Goal: Task Accomplishment & Management: Complete application form

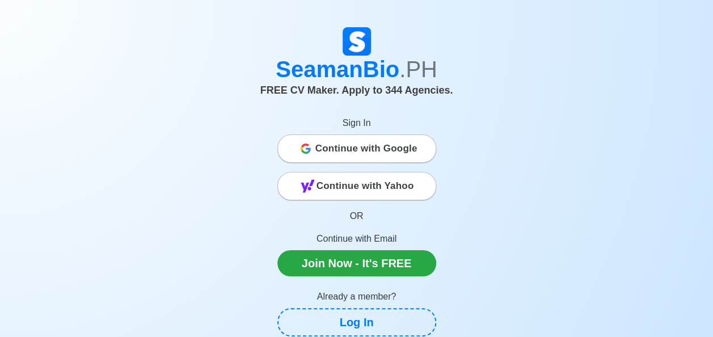
click at [390, 148] on span "Continue with Google" at bounding box center [366, 148] width 102 height 23
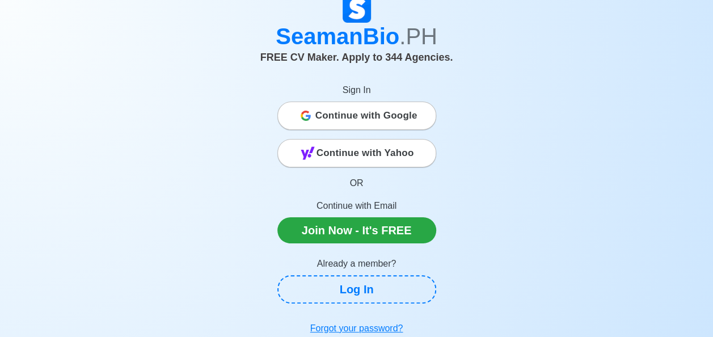
scroll to position [111, 0]
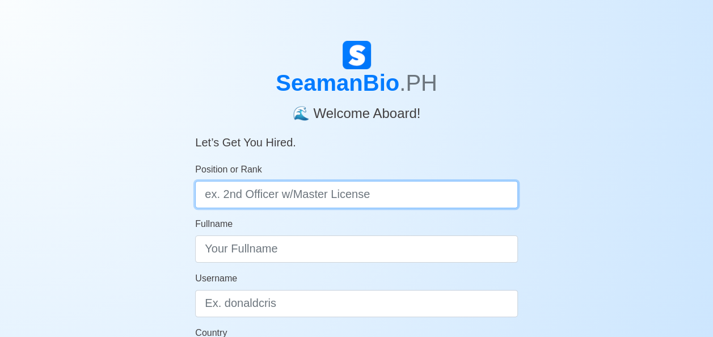
click at [428, 189] on input "Position or Rank" at bounding box center [356, 194] width 323 height 27
type input "Master"
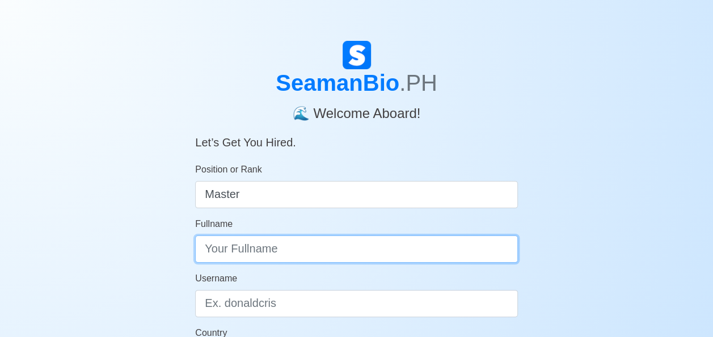
click at [382, 262] on input "Fullname" at bounding box center [356, 248] width 323 height 27
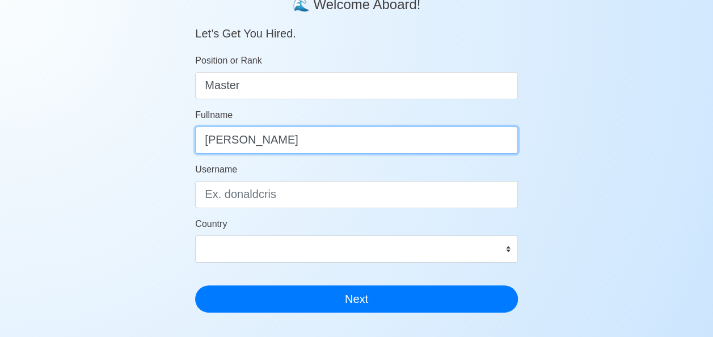
scroll to position [113, 0]
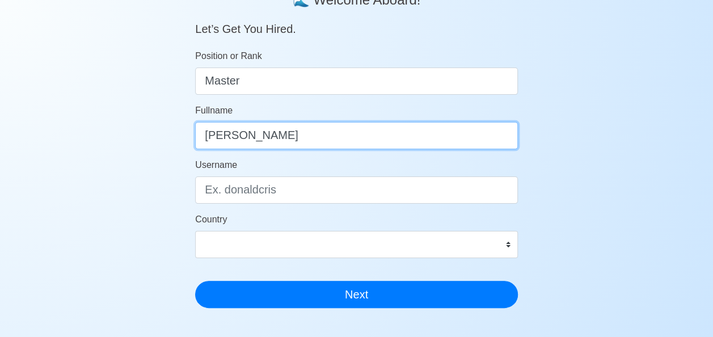
type input "Rodel Valdoz"
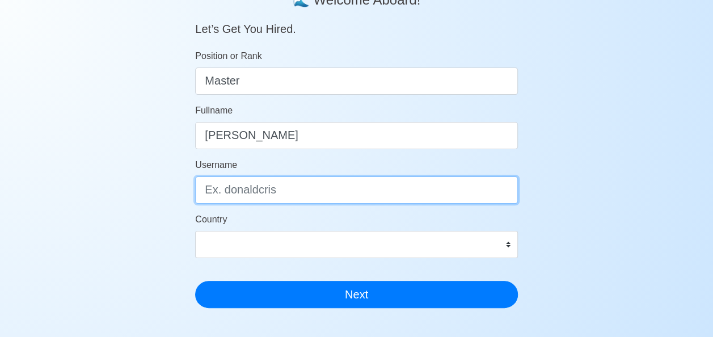
click at [368, 189] on input "Username" at bounding box center [356, 189] width 323 height 27
type input "Justrod"
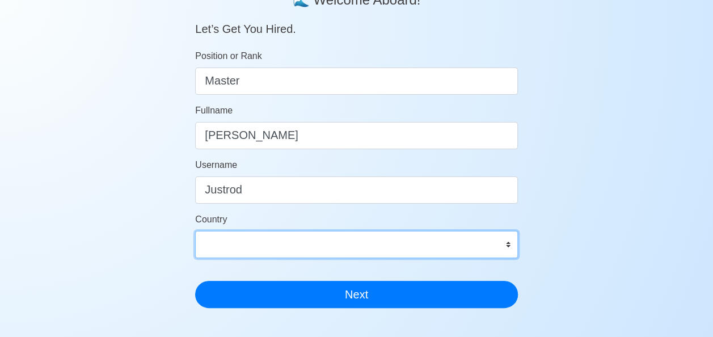
click at [364, 248] on select "Afghanistan Åland Islands Albania Algeria American Samoa Andorra Angola Anguill…" at bounding box center [356, 244] width 323 height 27
select select "PH"
click at [195, 231] on select "Afghanistan Åland Islands Albania Algeria American Samoa Andorra Angola Anguill…" at bounding box center [356, 244] width 323 height 27
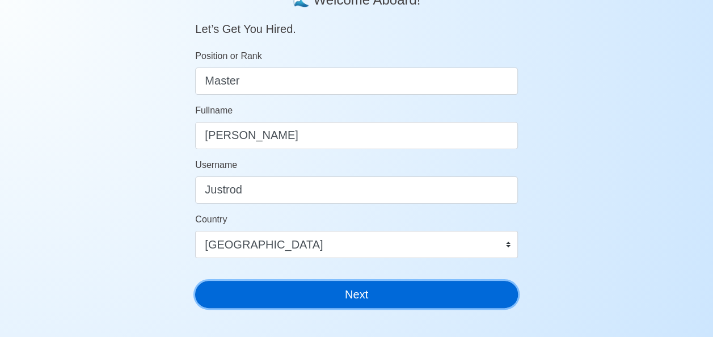
drag, startPoint x: 414, startPoint y: 289, endPoint x: 423, endPoint y: 295, distance: 11.0
click at [423, 296] on button "Next" at bounding box center [356, 294] width 323 height 27
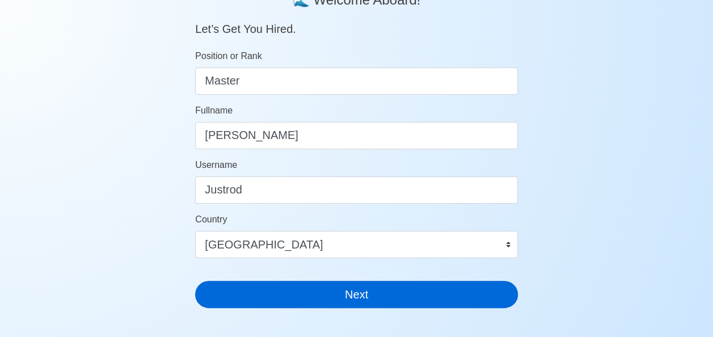
scroll to position [14, 0]
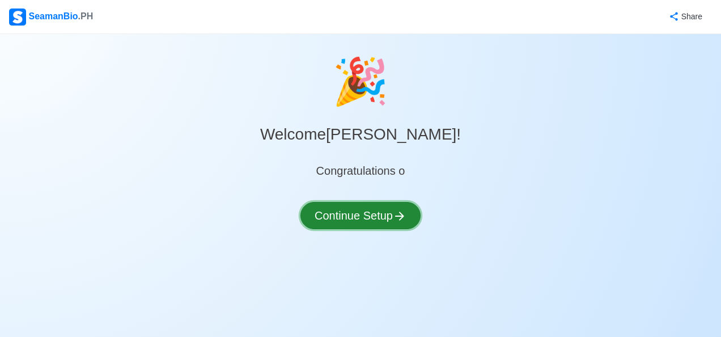
click at [397, 215] on icon at bounding box center [400, 216] width 14 height 14
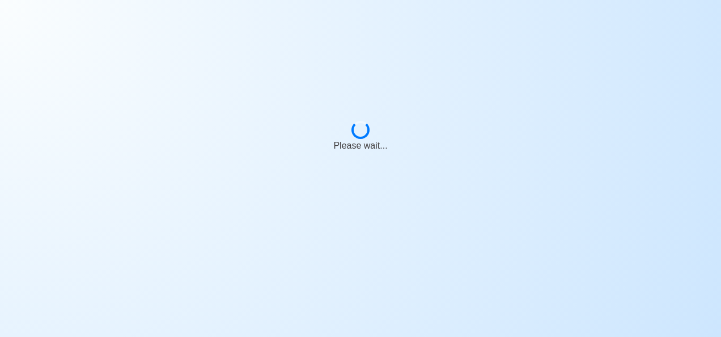
select select "Visible for Hiring"
select select "PH"
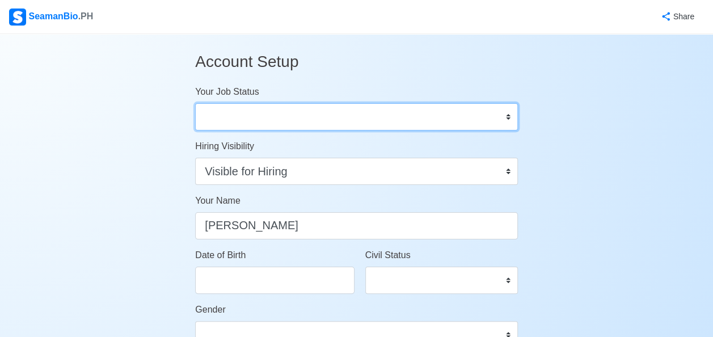
click at [426, 116] on select "Onboard Actively Looking for Job Not Looking for Job" at bounding box center [356, 116] width 323 height 27
select select "Actively Looking for Job"
click at [195, 103] on select "Onboard Actively Looking for Job Not Looking for Job" at bounding box center [356, 116] width 323 height 27
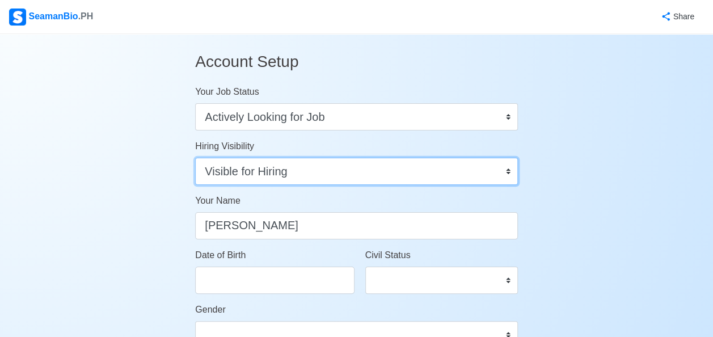
click at [404, 180] on select "Visible for Hiring Not Visible for Hiring" at bounding box center [356, 171] width 323 height 27
click at [195, 158] on select "Visible for Hiring Not Visible for Hiring" at bounding box center [356, 171] width 323 height 27
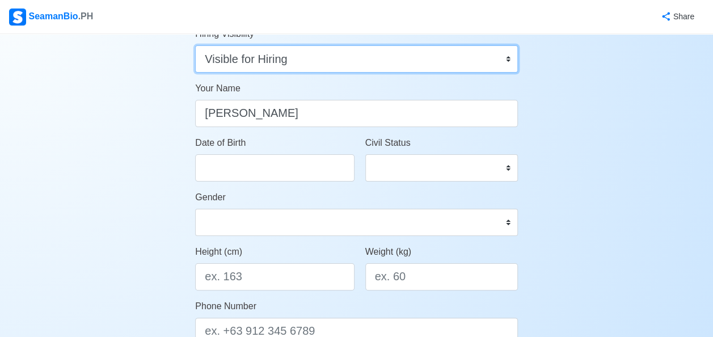
scroll to position [113, 0]
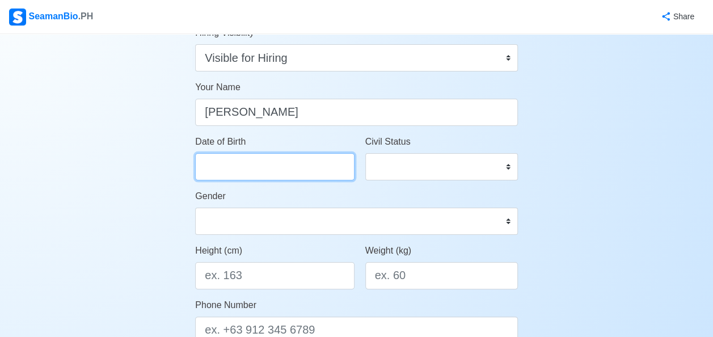
click at [324, 170] on input "Date of Birth" at bounding box center [274, 166] width 159 height 27
select select "****"
select select "******"
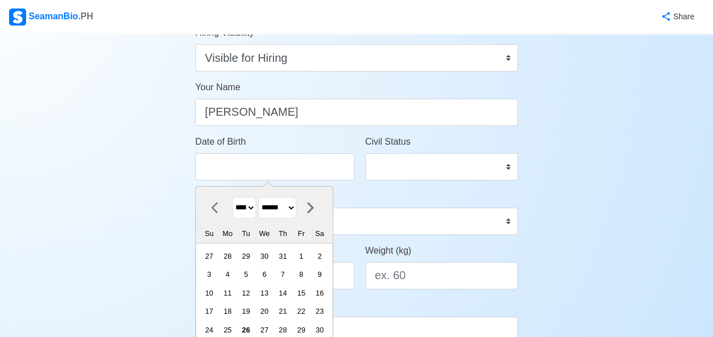
click at [256, 206] on select "**** **** **** **** **** **** **** **** **** **** **** **** **** **** **** ****…" at bounding box center [245, 208] width 24 height 22
select select "****"
click at [233, 197] on select "**** **** **** **** **** **** **** **** **** **** **** **** **** **** **** ****…" at bounding box center [245, 208] width 24 height 22
click at [214, 273] on div "4" at bounding box center [208, 274] width 15 height 15
type input "08/04/1974"
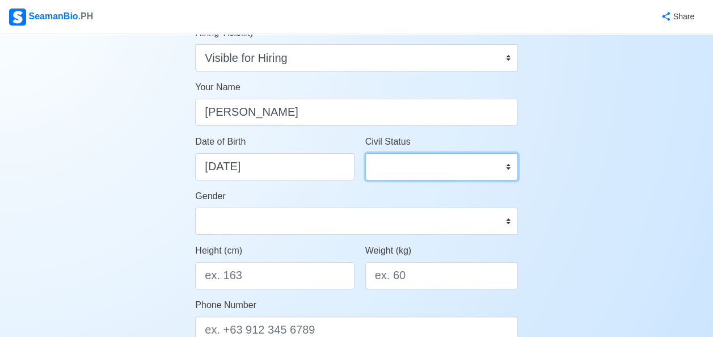
click at [430, 164] on select "Single Married Widowed Separated" at bounding box center [441, 166] width 153 height 27
select select "Married"
click at [365, 153] on select "Single Married Widowed Separated" at bounding box center [441, 166] width 153 height 27
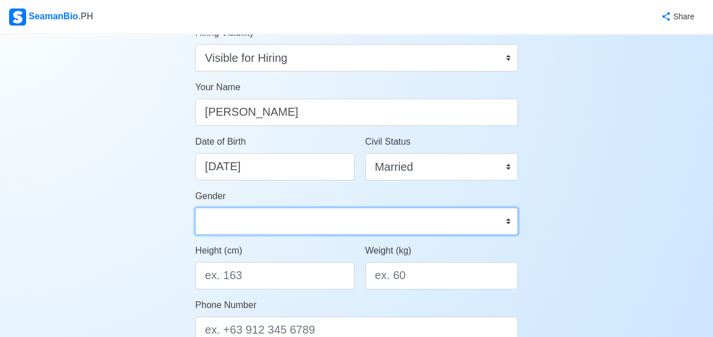
click at [275, 223] on select "Male Female" at bounding box center [356, 221] width 323 height 27
select select "[DEMOGRAPHIC_DATA]"
click at [195, 208] on select "Male Female" at bounding box center [356, 221] width 323 height 27
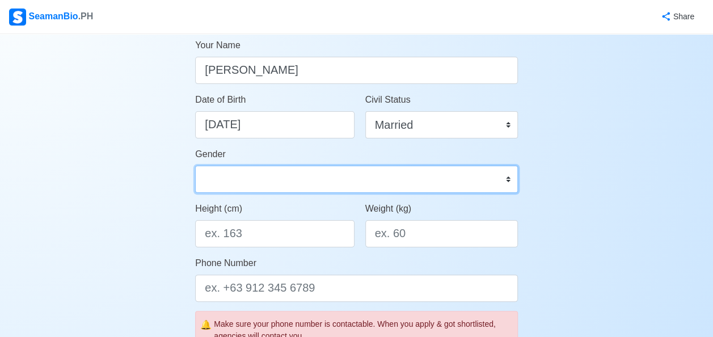
scroll to position [227, 0]
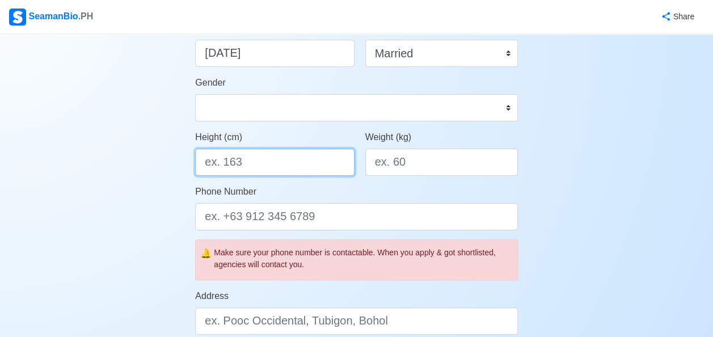
click at [349, 168] on input "Height (cm)" at bounding box center [274, 162] width 159 height 27
type input "178"
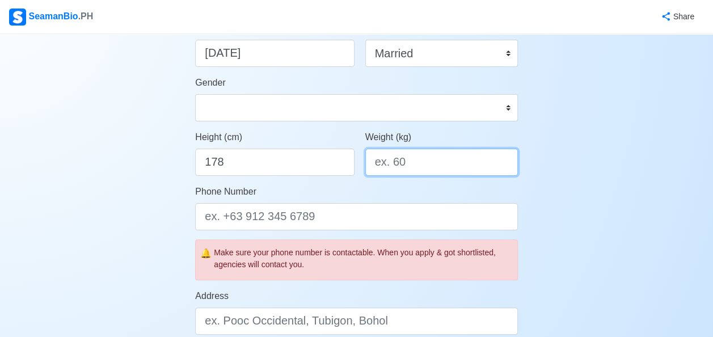
click at [462, 159] on input "Weight (kg)" at bounding box center [441, 162] width 153 height 27
type input "90"
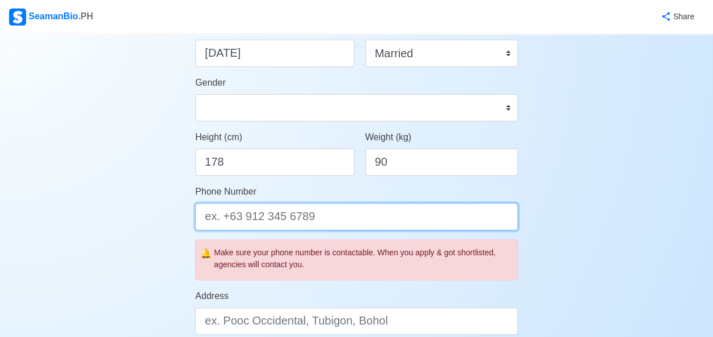
click at [407, 216] on input "Phone Number" at bounding box center [356, 216] width 323 height 27
type input "0"
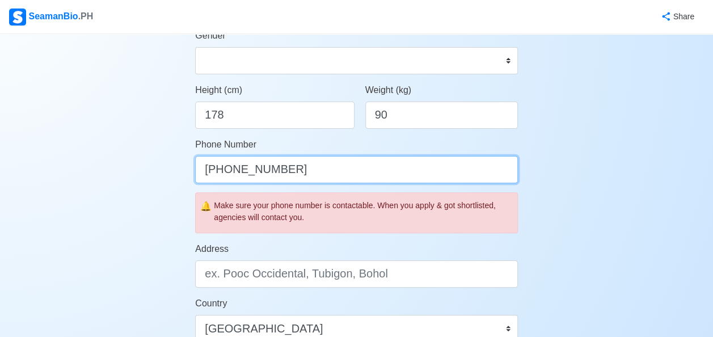
scroll to position [340, 0]
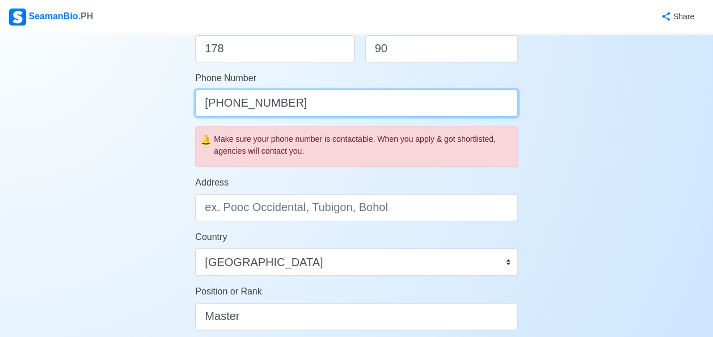
type input "[PHONE_NUMBER]"
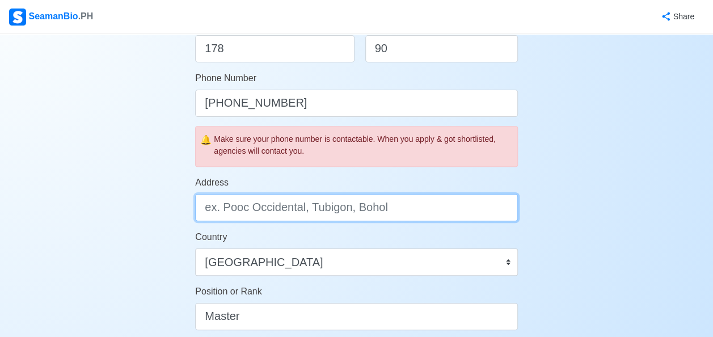
click at [409, 214] on input "Address" at bounding box center [356, 207] width 323 height 27
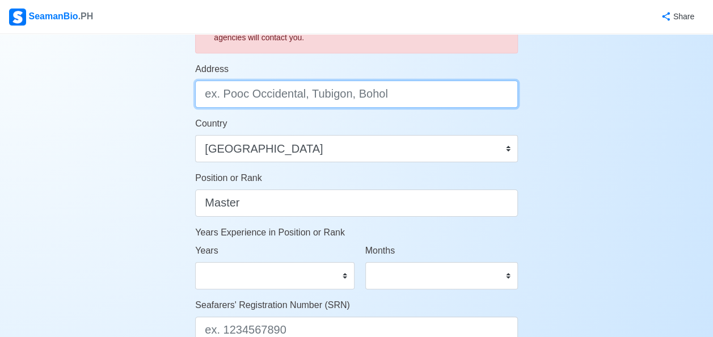
scroll to position [510, 0]
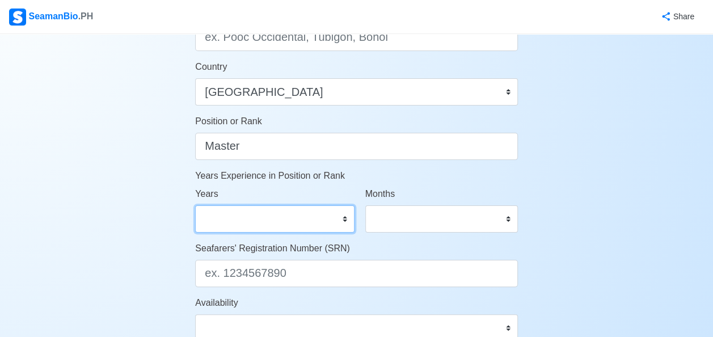
click at [336, 220] on select "0 1 2 3 4 5 6 7 8 9 10 11 12 13 14 15 16 17 18 19 20 21 22 23 24 25 26 27 28 29…" at bounding box center [274, 218] width 159 height 27
select select "20"
click at [195, 205] on select "0 1 2 3 4 5 6 7 8 9 10 11 12 13 14 15 16 17 18 19 20 21 22 23 24 25 26 27 28 29…" at bounding box center [274, 218] width 159 height 27
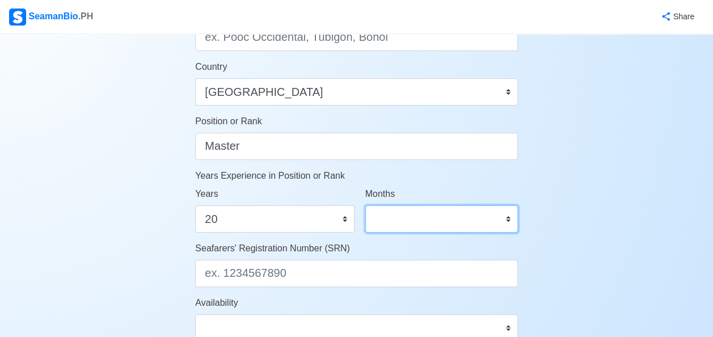
click at [435, 215] on select "0 1 2 3 4 5 6 7 8 9 10 11" at bounding box center [441, 218] width 153 height 27
click at [620, 184] on div "Account Setup Your Job Status Onboard Actively Looking for Job Not Looking for …" at bounding box center [356, 21] width 713 height 994
click at [413, 217] on select "0 1 2 3 4 5 6 7 8 9 10 11" at bounding box center [441, 218] width 153 height 27
select select "0"
click at [365, 205] on select "0 1 2 3 4 5 6 7 8 9 10 11" at bounding box center [441, 218] width 153 height 27
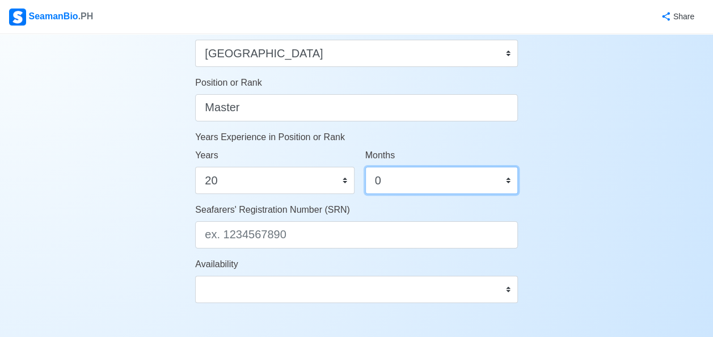
scroll to position [567, 0]
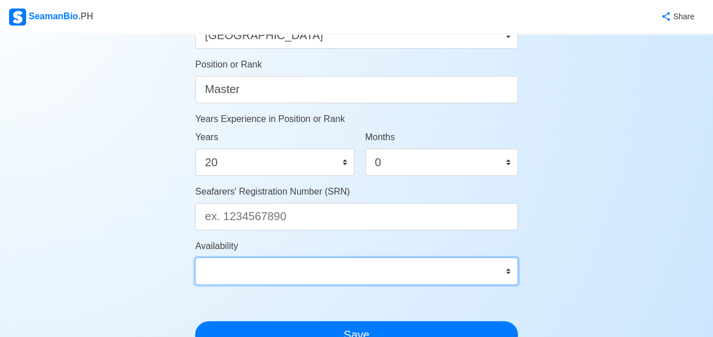
click at [364, 275] on select "Immediate Sep 2025 Oct 2025 Nov 2025 Dec 2025 Jan 2026 Feb 2026 Mar 2026 Apr 20…" at bounding box center [356, 270] width 323 height 27
select select "4102416000000"
click at [195, 257] on select "Immediate Sep 2025 Oct 2025 Nov 2025 Dec 2025 Jan 2026 Feb 2026 Mar 2026 Apr 20…" at bounding box center [356, 270] width 323 height 27
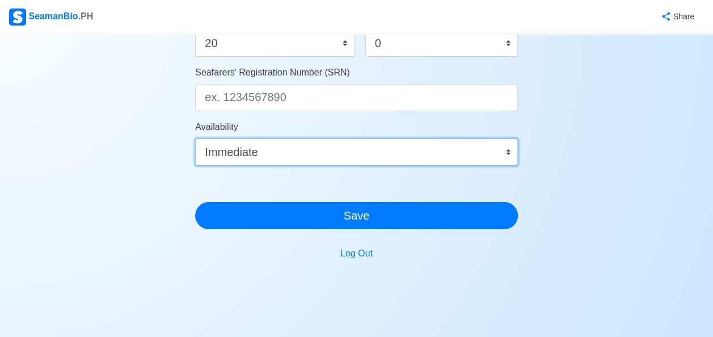
scroll to position [716, 0]
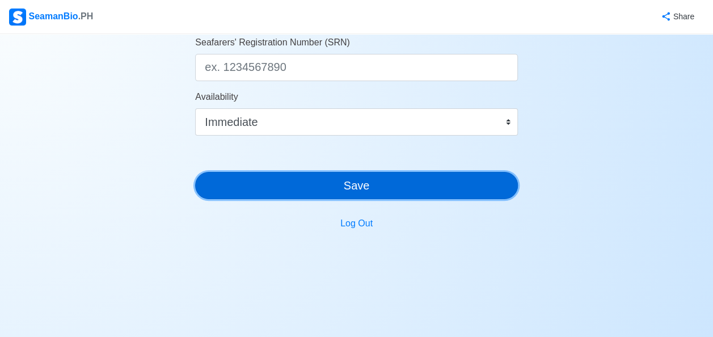
click at [408, 178] on button "Save" at bounding box center [356, 185] width 323 height 27
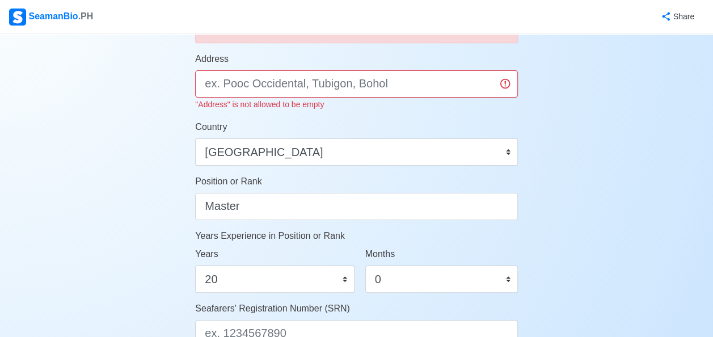
scroll to position [446, 0]
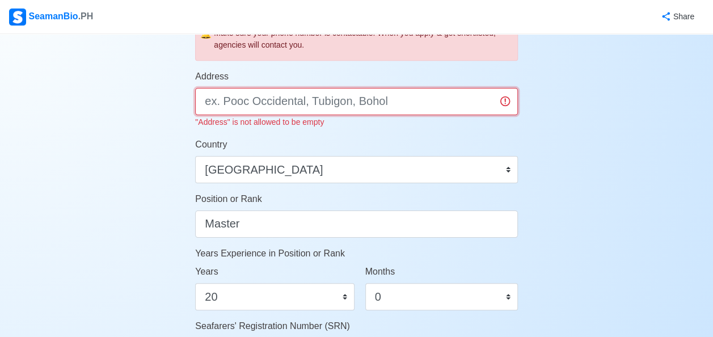
click at [416, 105] on input "Address" at bounding box center [356, 101] width 323 height 27
click at [245, 103] on input "7 Culiat Quezon city" at bounding box center [356, 101] width 323 height 27
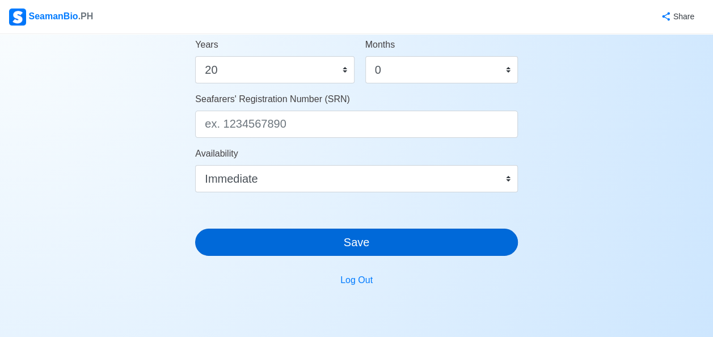
type input "7 Brgy Culiat Quezon city"
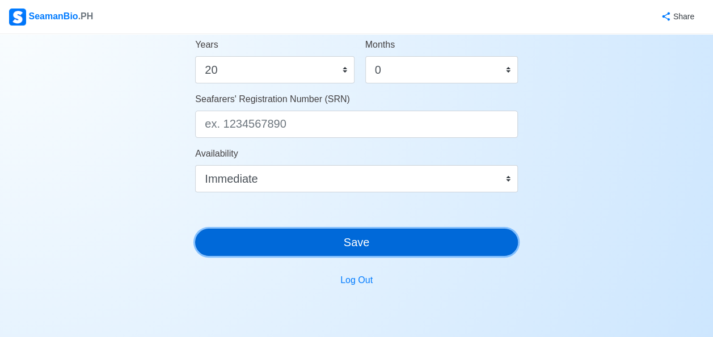
scroll to position [660, 0]
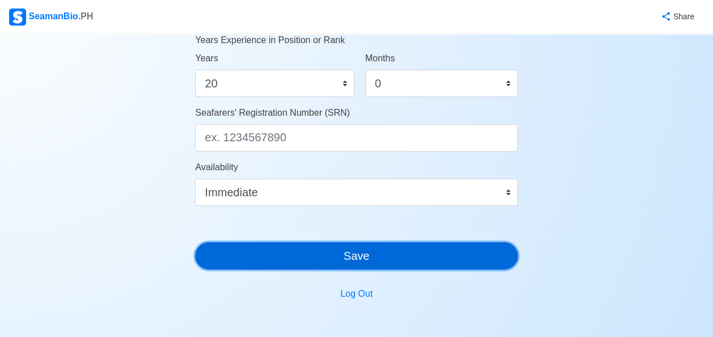
click at [472, 242] on button "Save" at bounding box center [356, 255] width 323 height 27
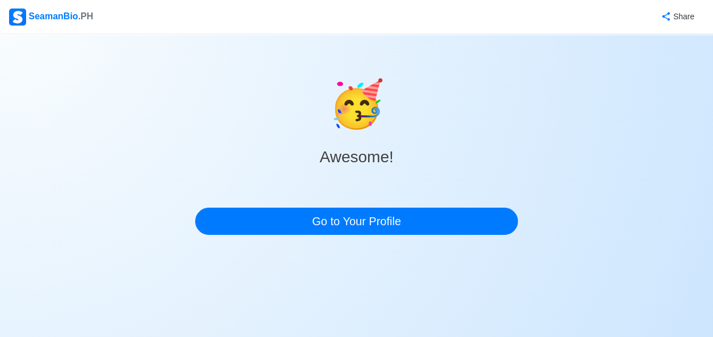
scroll to position [0, 0]
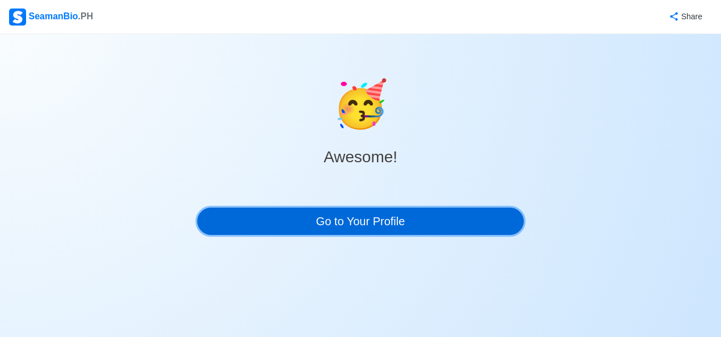
click at [439, 215] on link "Go to Your Profile" at bounding box center [360, 221] width 327 height 27
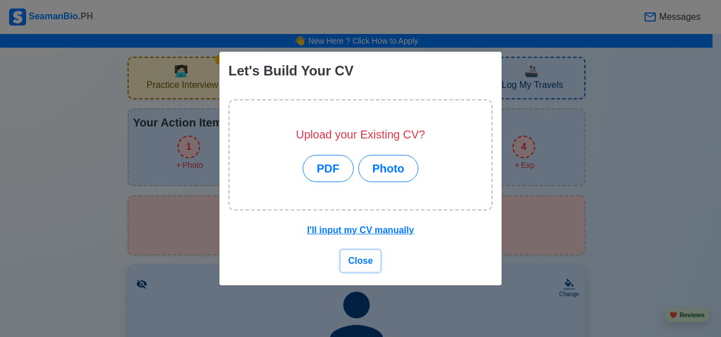
click at [368, 261] on span "Close" at bounding box center [360, 261] width 25 height 10
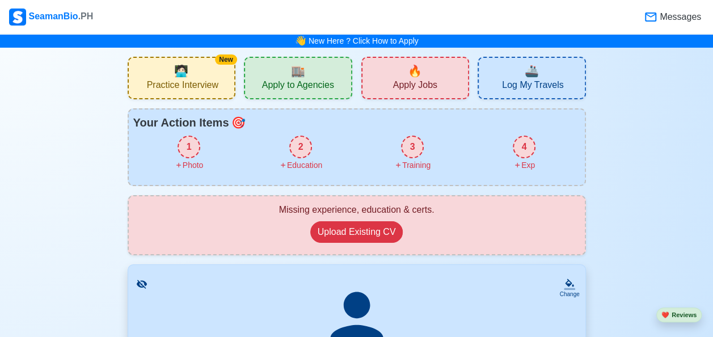
click at [423, 85] on span "Apply Jobs" at bounding box center [415, 86] width 44 height 14
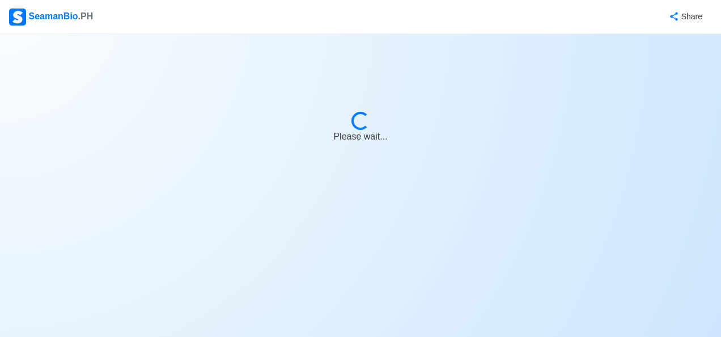
select select "Master"
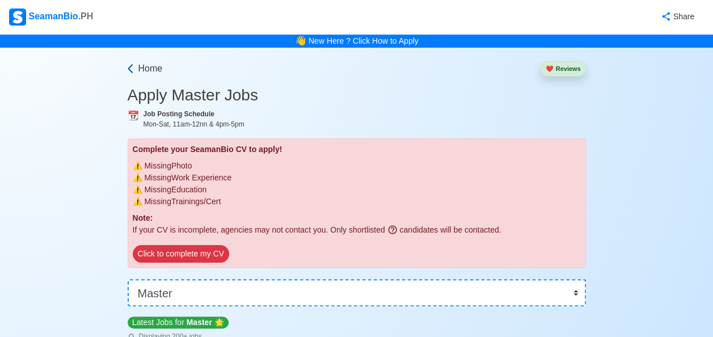
click at [133, 67] on icon at bounding box center [130, 68] width 11 height 11
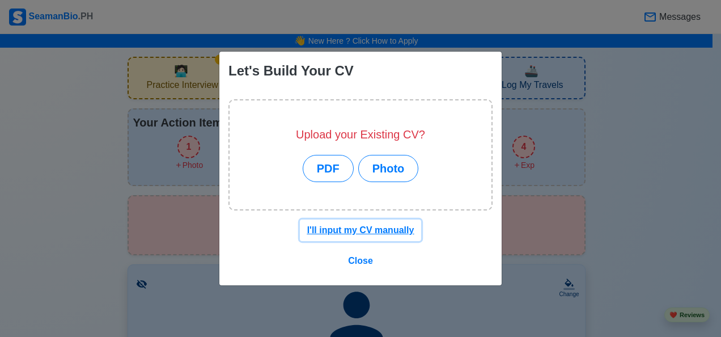
click at [371, 232] on u "I'll input my CV manually" at bounding box center [360, 230] width 107 height 10
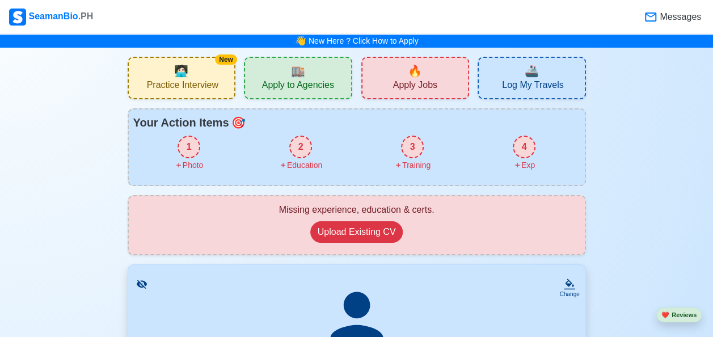
click at [305, 73] on span "🏬" at bounding box center [298, 70] width 14 height 17
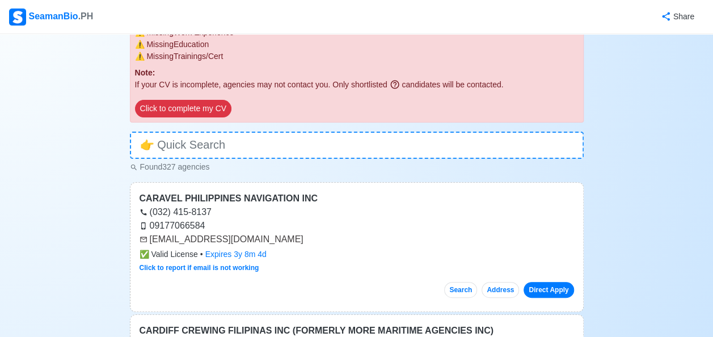
scroll to position [113, 0]
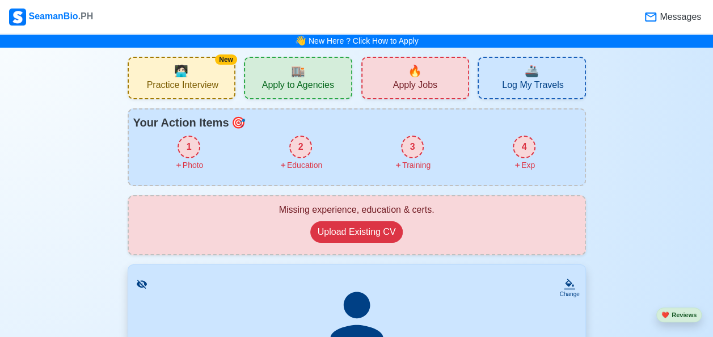
click at [444, 79] on div "🔥 Apply Jobs" at bounding box center [415, 78] width 108 height 43
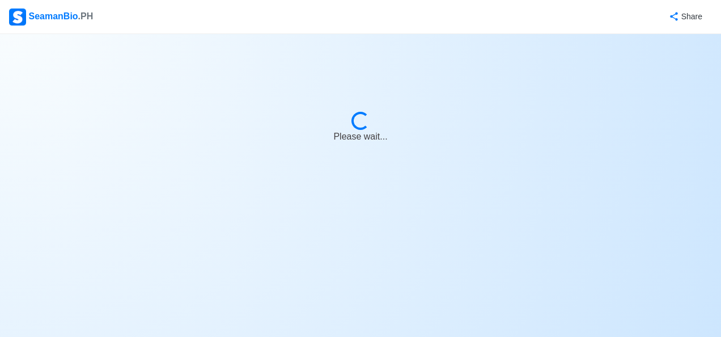
select select "Master"
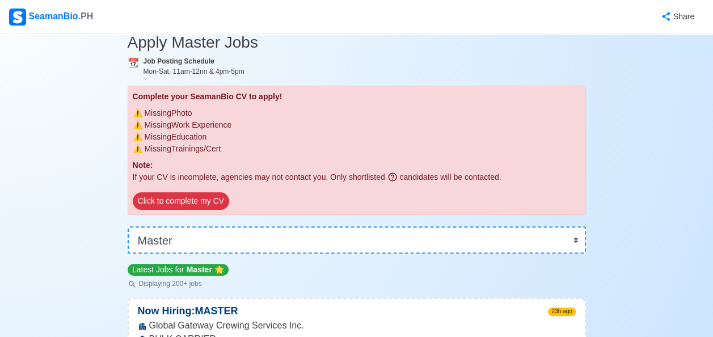
scroll to position [113, 0]
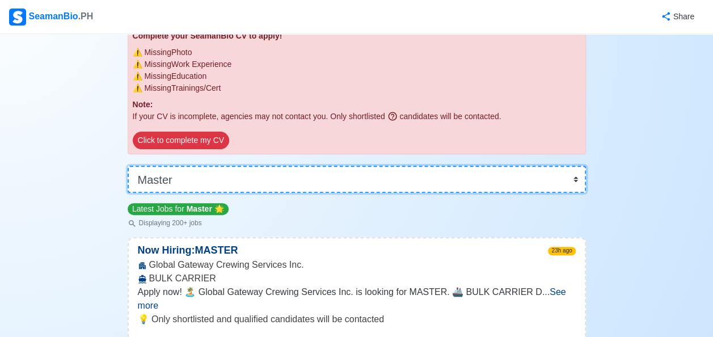
click at [541, 167] on select "👉 Select Rank or Position Master Chief Officer 2nd Officer 3rd Officer Junior O…" at bounding box center [357, 179] width 458 height 27
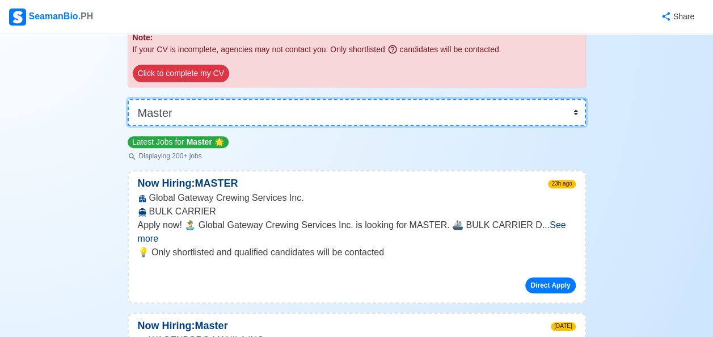
scroll to position [0, 0]
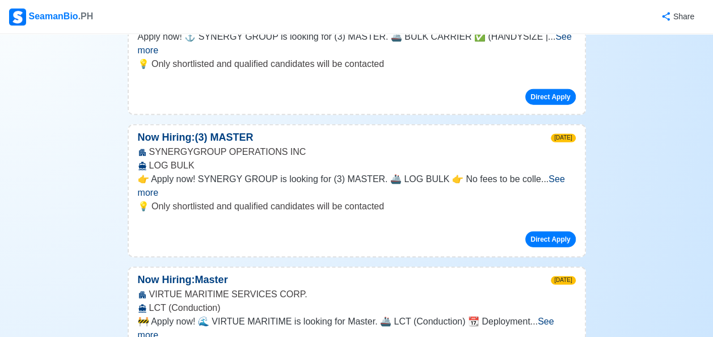
scroll to position [1418, 0]
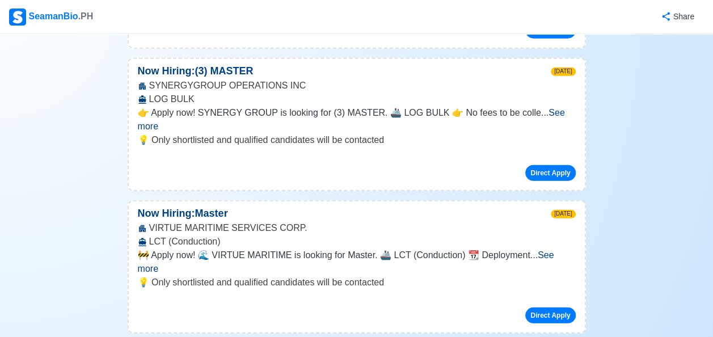
click at [546, 250] on span "See more" at bounding box center [346, 261] width 416 height 23
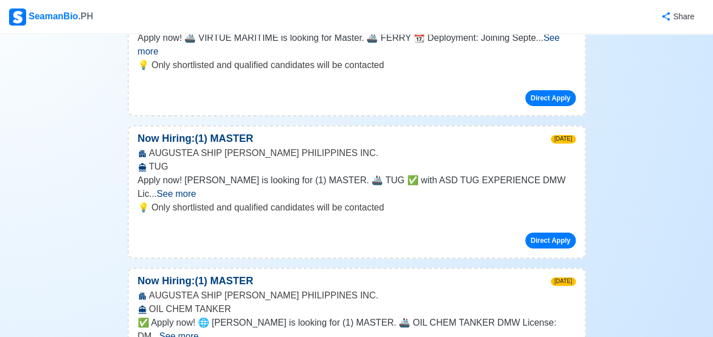
scroll to position [1985, 0]
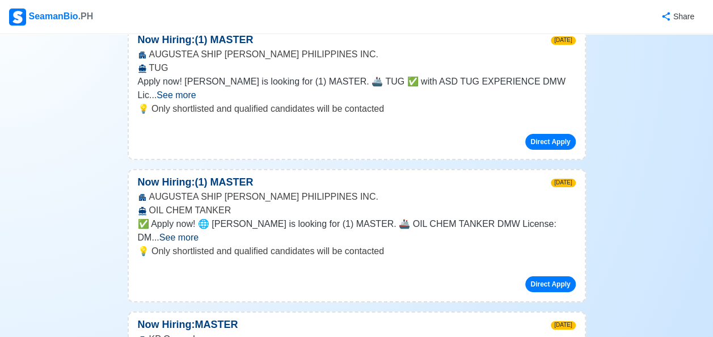
click at [199, 233] on span "See more" at bounding box center [178, 238] width 39 height 10
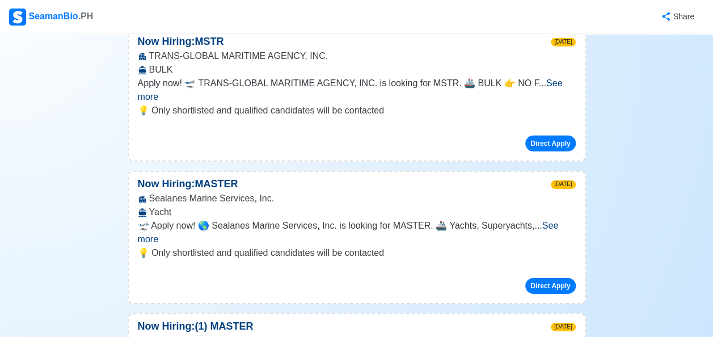
scroll to position [3913, 0]
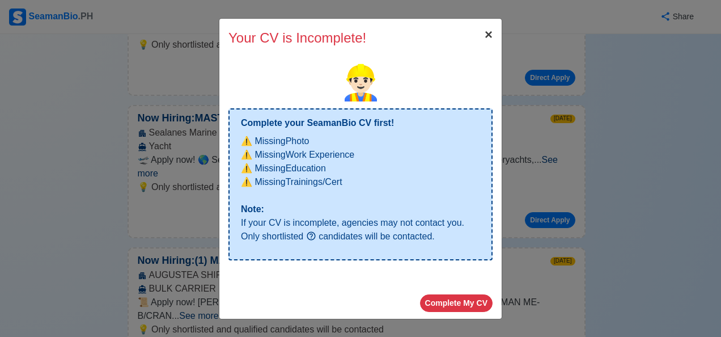
click at [486, 34] on span "×" at bounding box center [489, 34] width 8 height 15
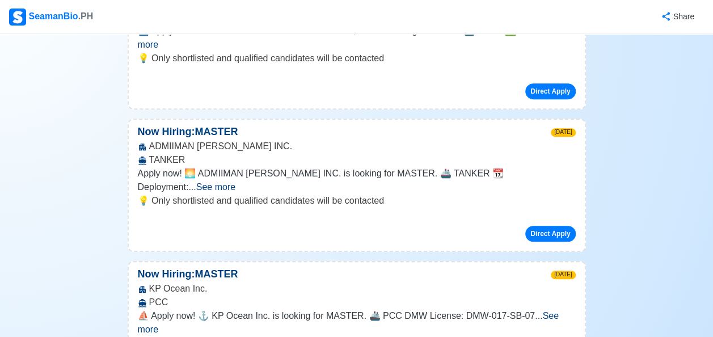
scroll to position [4594, 0]
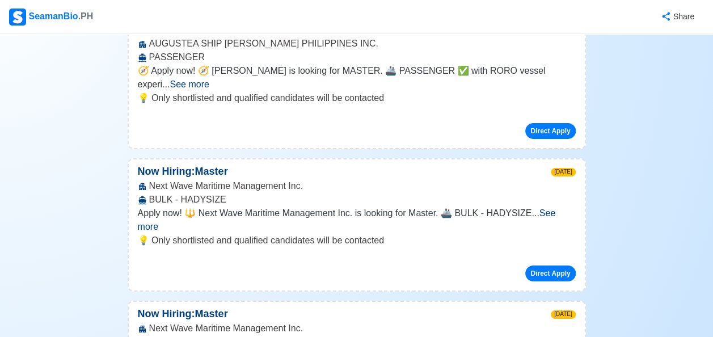
scroll to position [9642, 0]
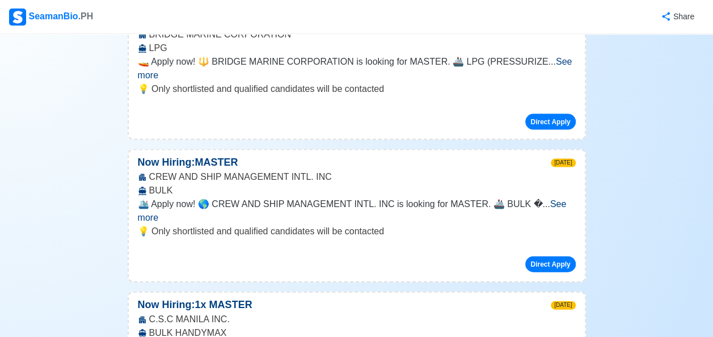
scroll to position [9698, 0]
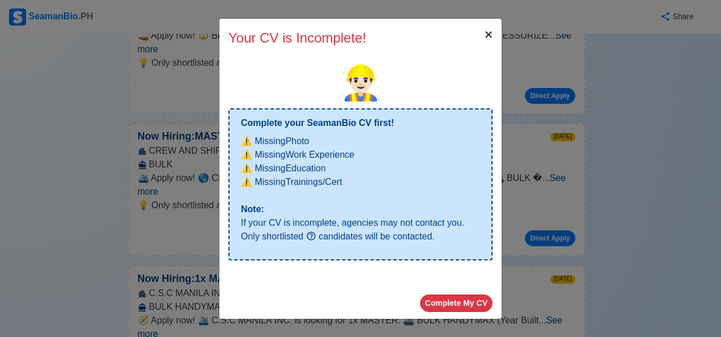
click at [487, 36] on span "×" at bounding box center [489, 34] width 8 height 15
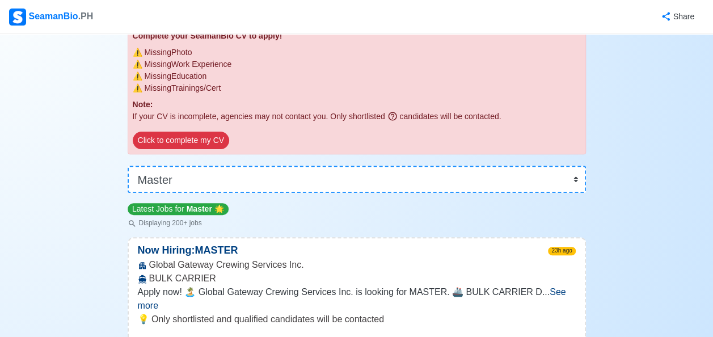
scroll to position [0, 0]
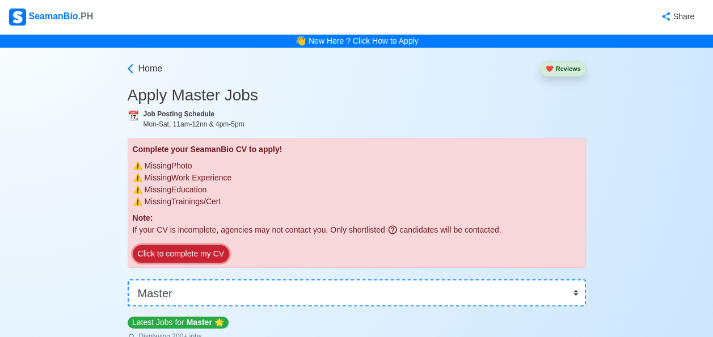
click at [176, 252] on button "Click to complete my CV" at bounding box center [181, 254] width 96 height 18
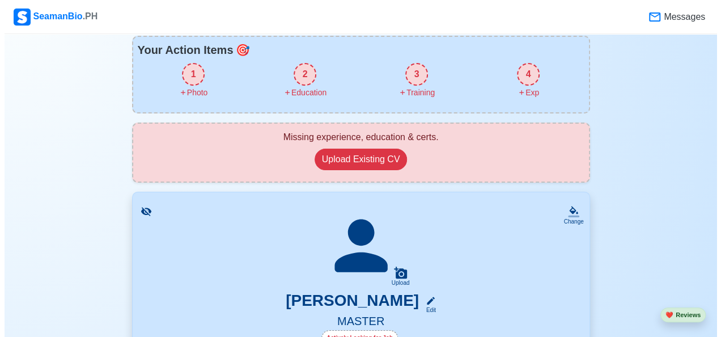
scroll to position [113, 0]
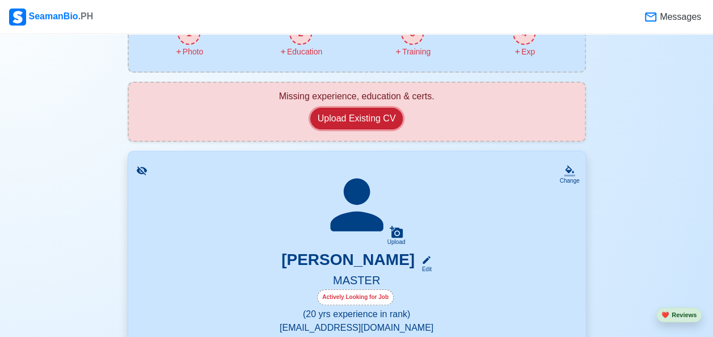
click at [363, 118] on button "Upload Existing CV" at bounding box center [356, 119] width 93 height 22
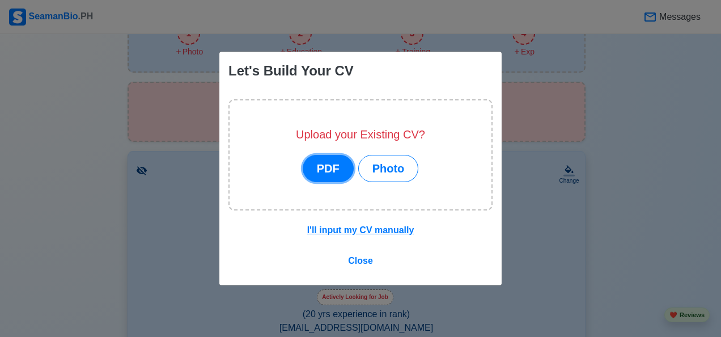
click at [322, 167] on button "PDF" at bounding box center [328, 168] width 51 height 27
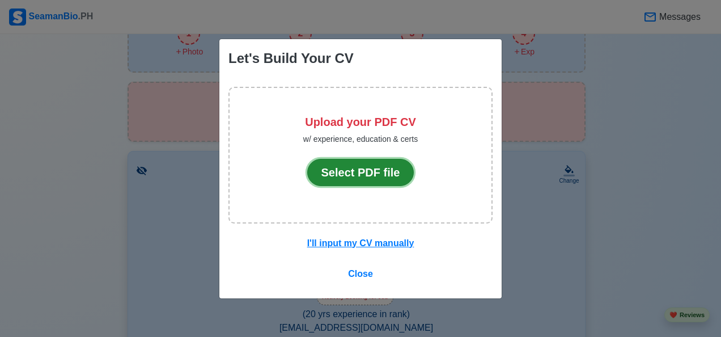
click at [352, 175] on button "Select PDF file" at bounding box center [360, 172] width 107 height 27
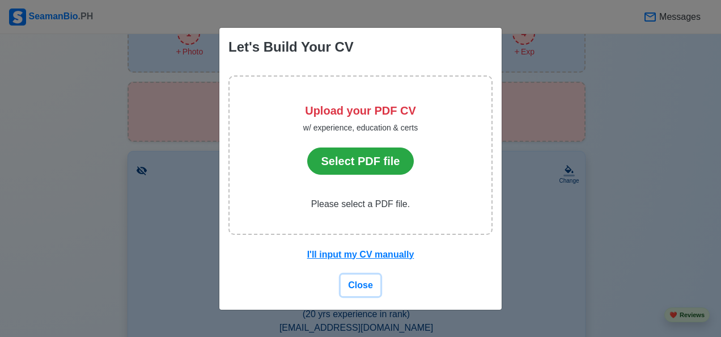
click at [366, 285] on span "Close" at bounding box center [360, 285] width 25 height 10
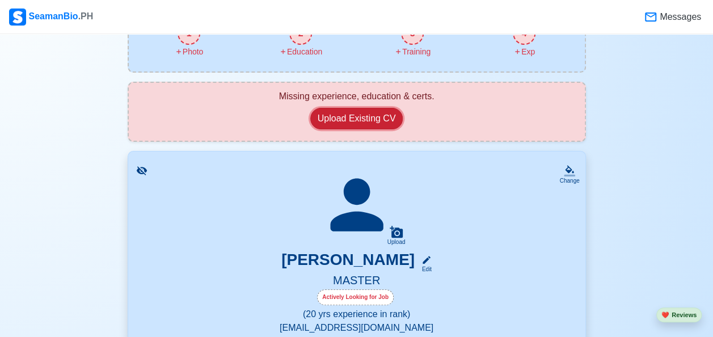
click at [373, 111] on button "Upload Existing CV" at bounding box center [356, 119] width 93 height 22
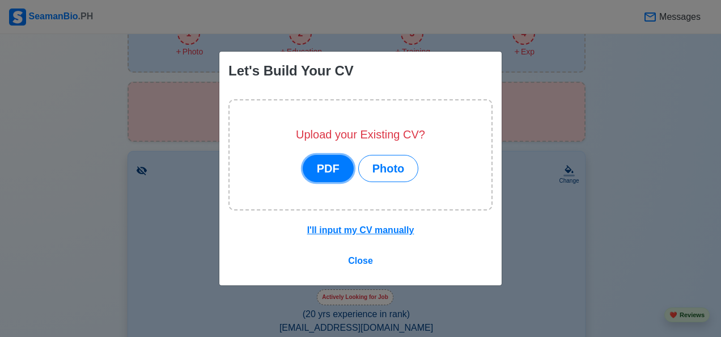
click at [343, 175] on button "PDF" at bounding box center [328, 168] width 51 height 27
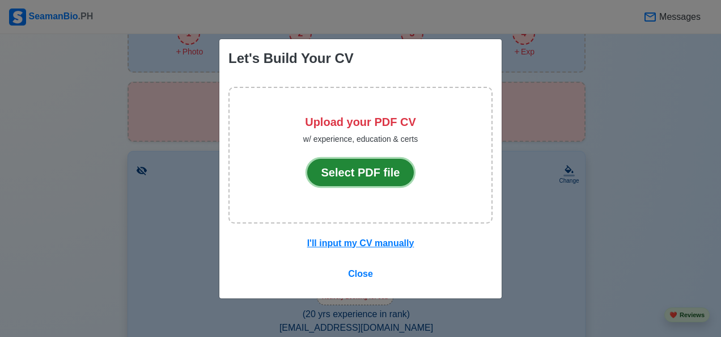
click at [346, 176] on button "Select PDF file" at bounding box center [360, 172] width 107 height 27
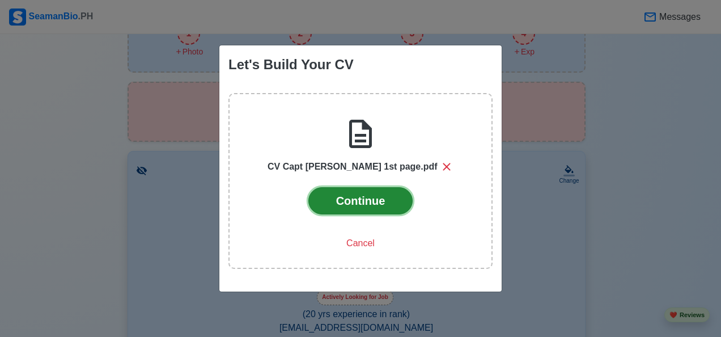
click at [381, 202] on button "Continue" at bounding box center [361, 200] width 105 height 27
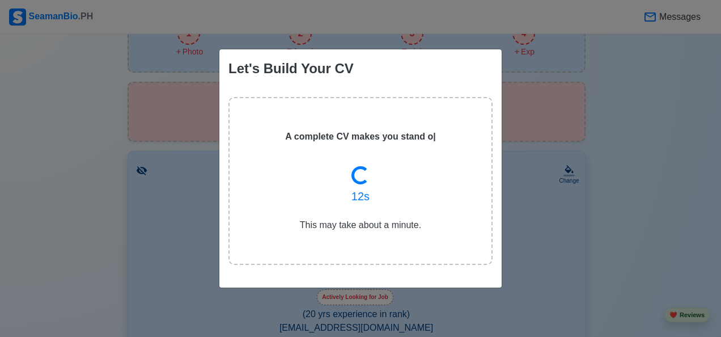
click at [374, 213] on div "This may take about a minute." at bounding box center [360, 223] width 150 height 36
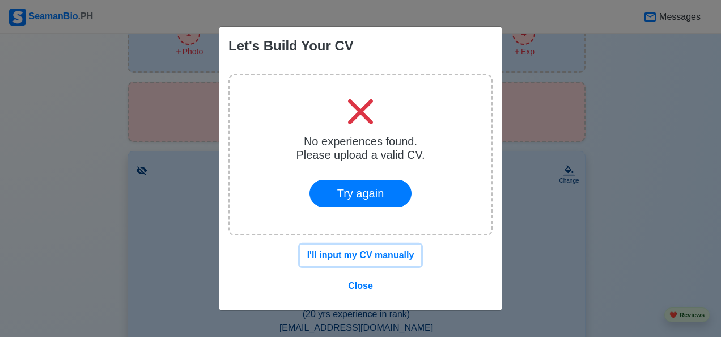
click at [397, 257] on u "I'll input my CV manually" at bounding box center [360, 255] width 107 height 10
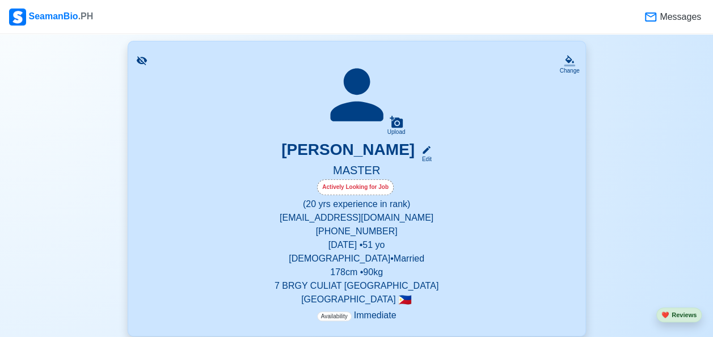
scroll to position [0, 0]
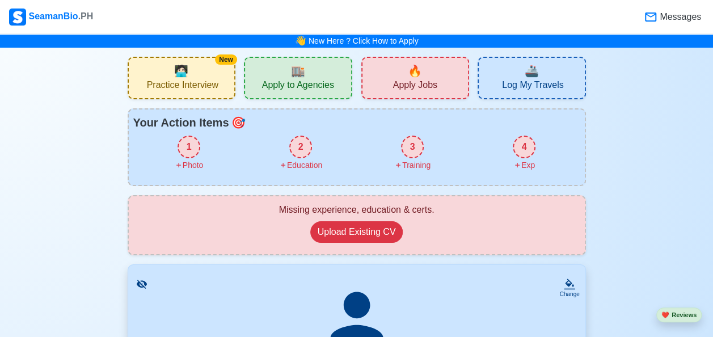
click at [332, 75] on div "🏬 Apply to Agencies" at bounding box center [298, 78] width 108 height 43
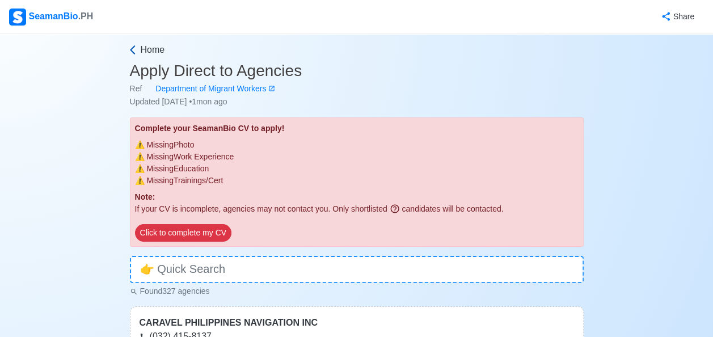
click at [129, 46] on icon at bounding box center [132, 49] width 11 height 11
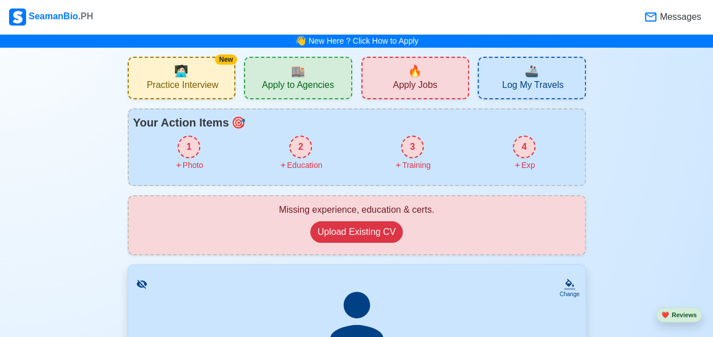
click at [398, 65] on div "🔥 Apply Jobs" at bounding box center [415, 78] width 108 height 43
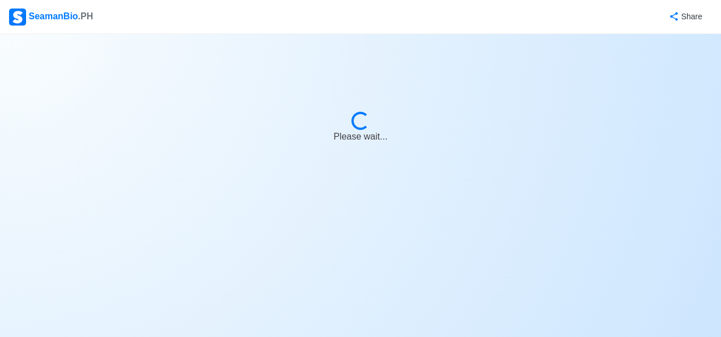
select select "Master"
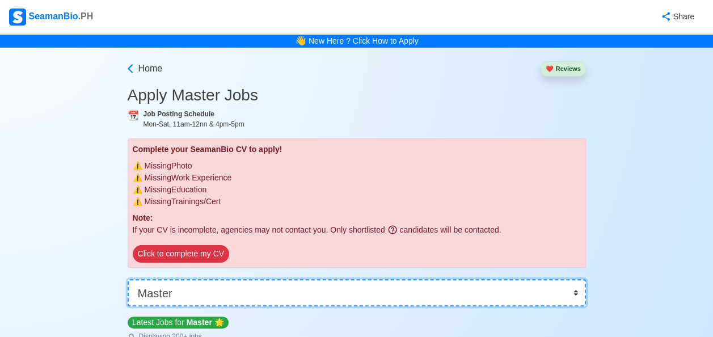
click at [298, 281] on select "👉 Select Rank or Position Master Chief Officer 2nd Officer 3rd Officer Junior O…" at bounding box center [357, 292] width 458 height 27
click at [128, 279] on select "👉 Select Rank or Position Master Chief Officer 2nd Officer 3rd Officer Junior O…" at bounding box center [357, 292] width 458 height 27
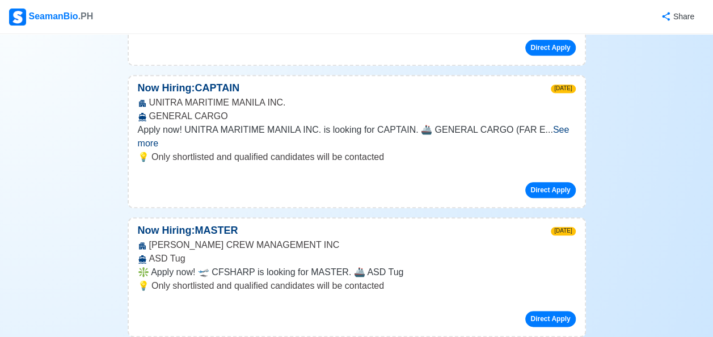
scroll to position [510, 0]
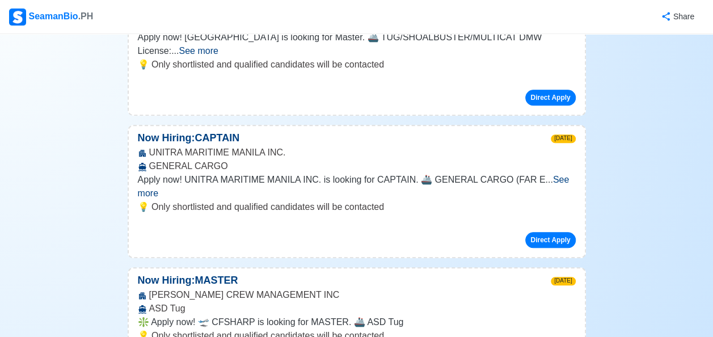
click at [560, 175] on span "See more" at bounding box center [354, 186] width 432 height 23
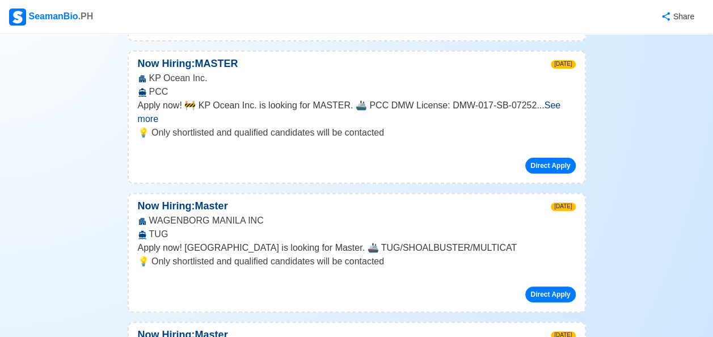
scroll to position [2269, 0]
